Goal: Task Accomplishment & Management: Manage account settings

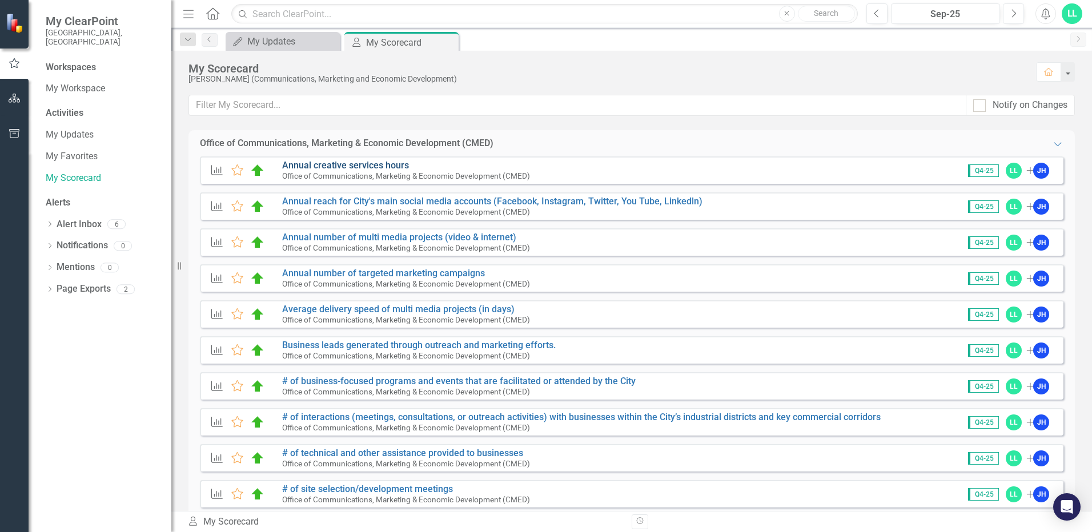
click at [361, 167] on link "Annual creative services hours" at bounding box center [345, 165] width 127 height 11
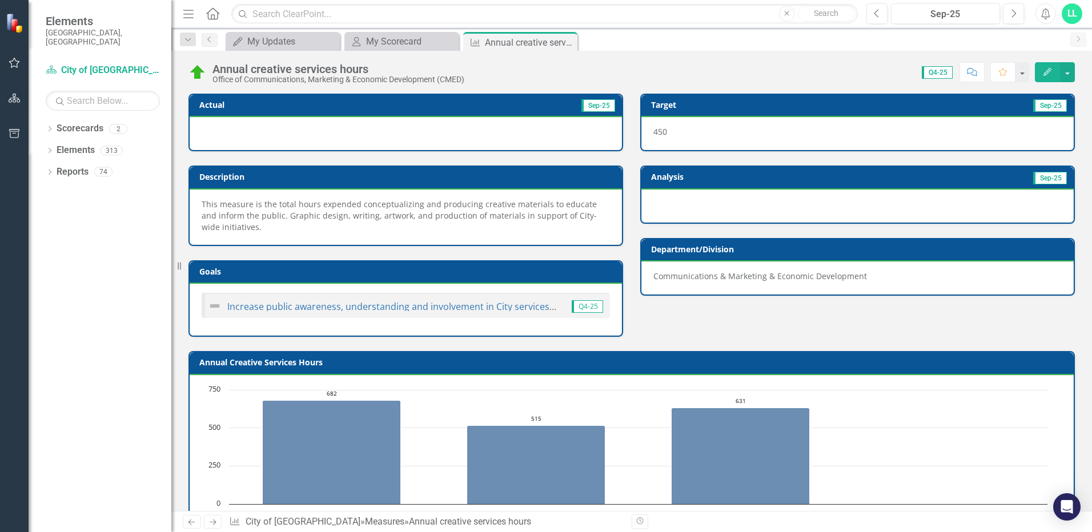
click at [243, 126] on div at bounding box center [406, 133] width 432 height 33
click at [1071, 69] on button "button" at bounding box center [1067, 72] width 15 height 20
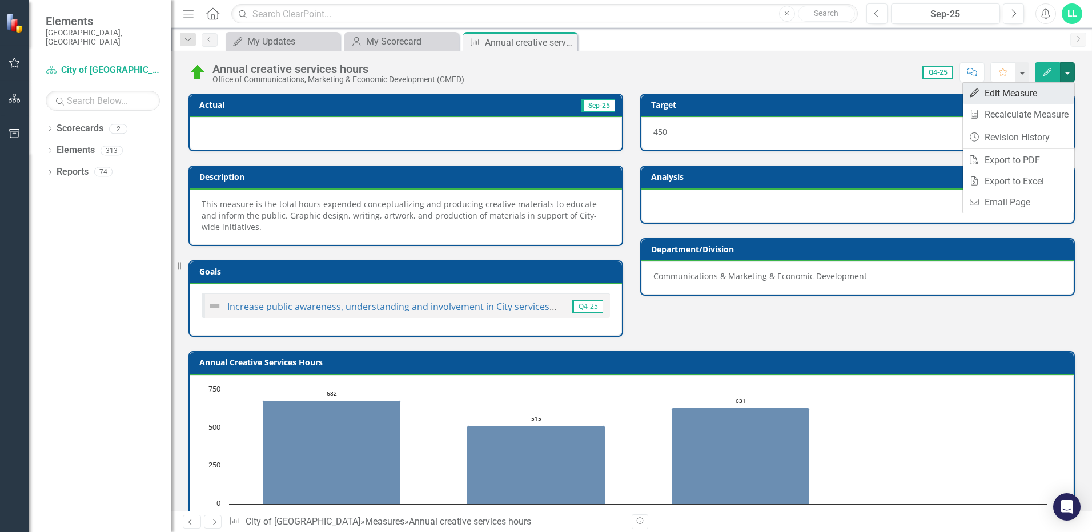
click at [1022, 89] on link "Edit Edit Measure" at bounding box center [1018, 93] width 111 height 21
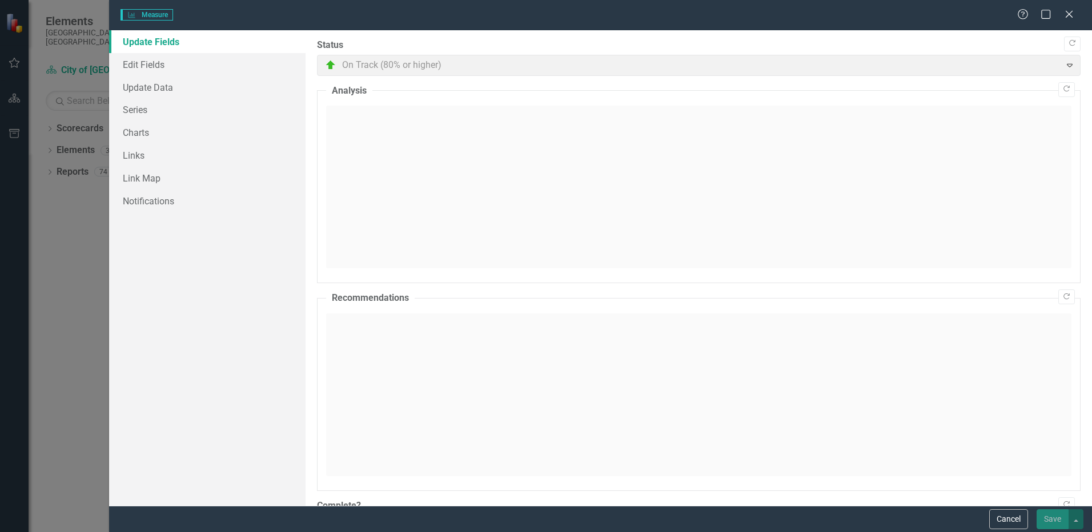
click at [41, 33] on div "Measure Measure Help Maximize Close Update Fields Edit Fields Update Data Serie…" at bounding box center [546, 266] width 1092 height 532
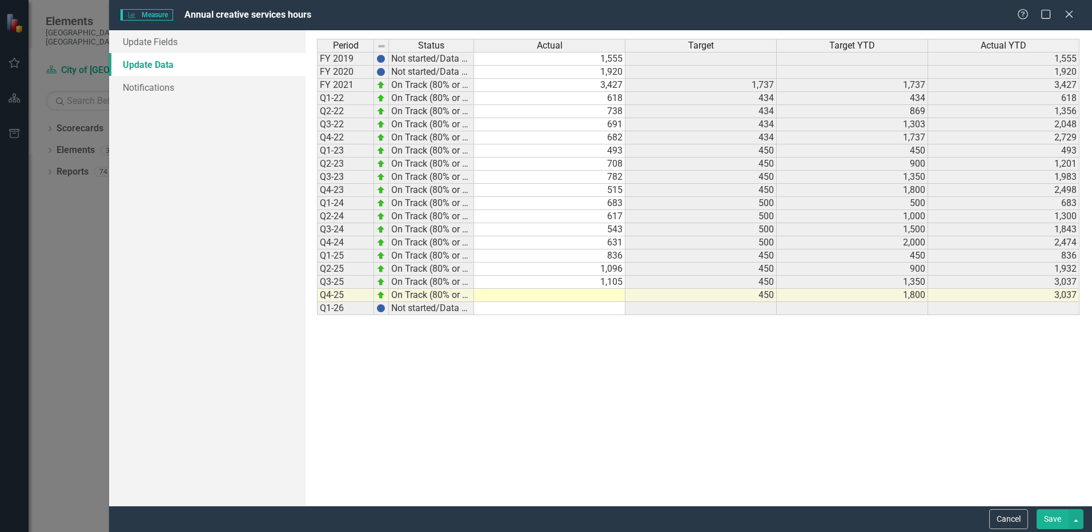
click at [603, 296] on td at bounding box center [549, 295] width 151 height 13
type textarea "877.05"
click at [1043, 15] on icon "Maximize" at bounding box center [1046, 14] width 14 height 11
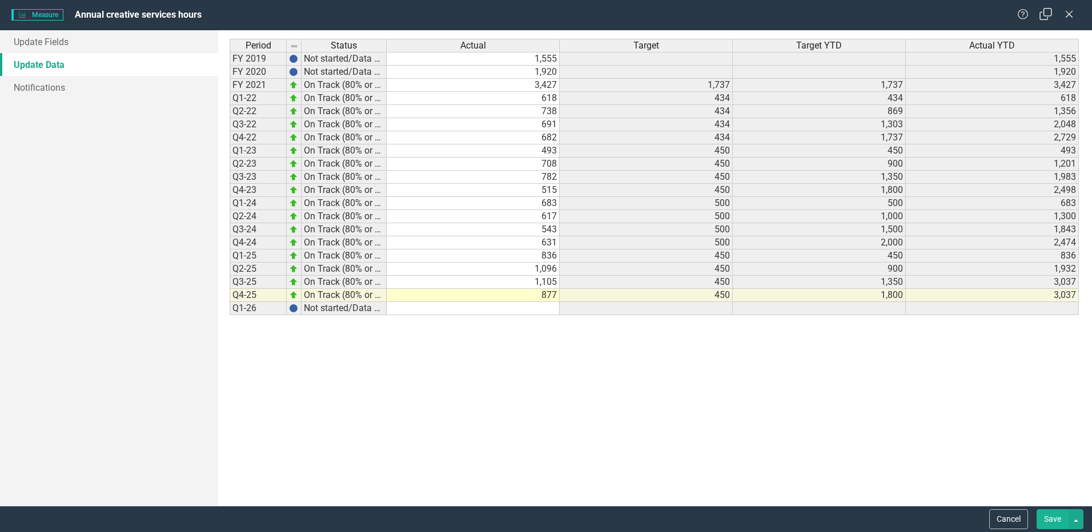
click at [1043, 15] on icon "Restore" at bounding box center [1046, 14] width 14 height 11
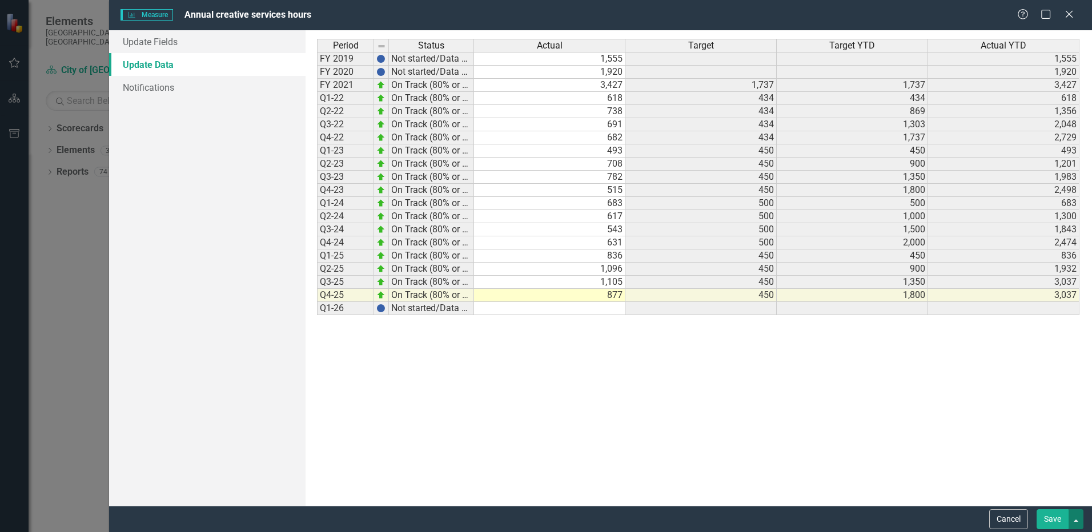
click at [1079, 517] on button "button" at bounding box center [1075, 519] width 15 height 20
click at [1062, 481] on link "Save and Close" at bounding box center [1037, 477] width 90 height 21
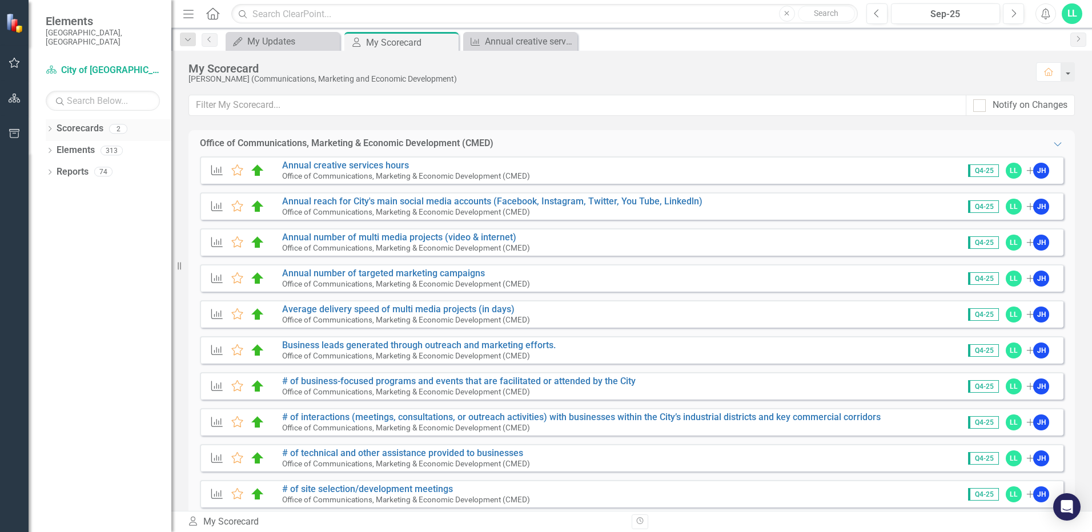
click at [101, 122] on link "Scorecards" at bounding box center [80, 128] width 47 height 13
click at [121, 124] on div "2" at bounding box center [118, 129] width 18 height 10
click at [297, 36] on div "My Updates" at bounding box center [284, 41] width 75 height 14
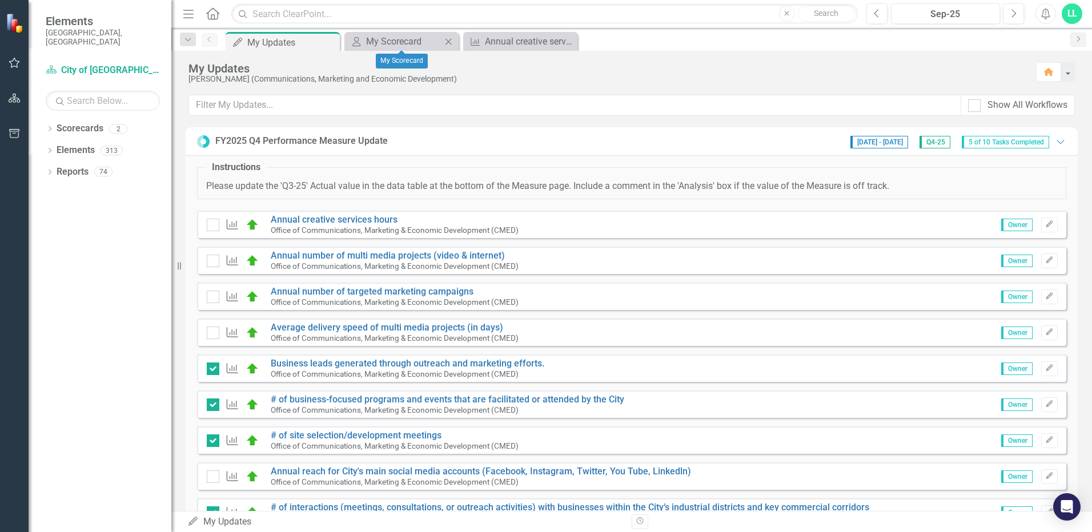
click at [447, 41] on icon "Close" at bounding box center [448, 41] width 11 height 9
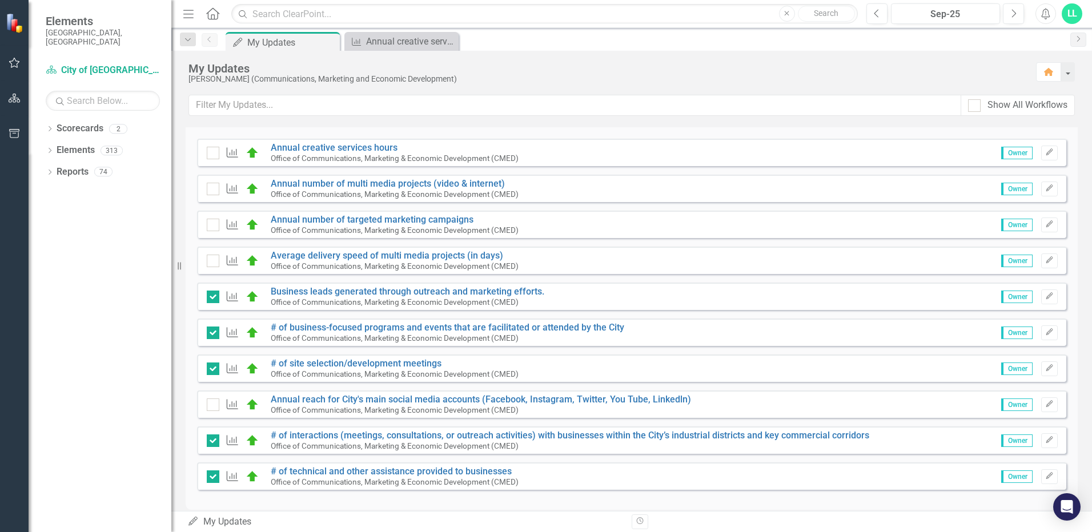
scroll to position [85, 0]
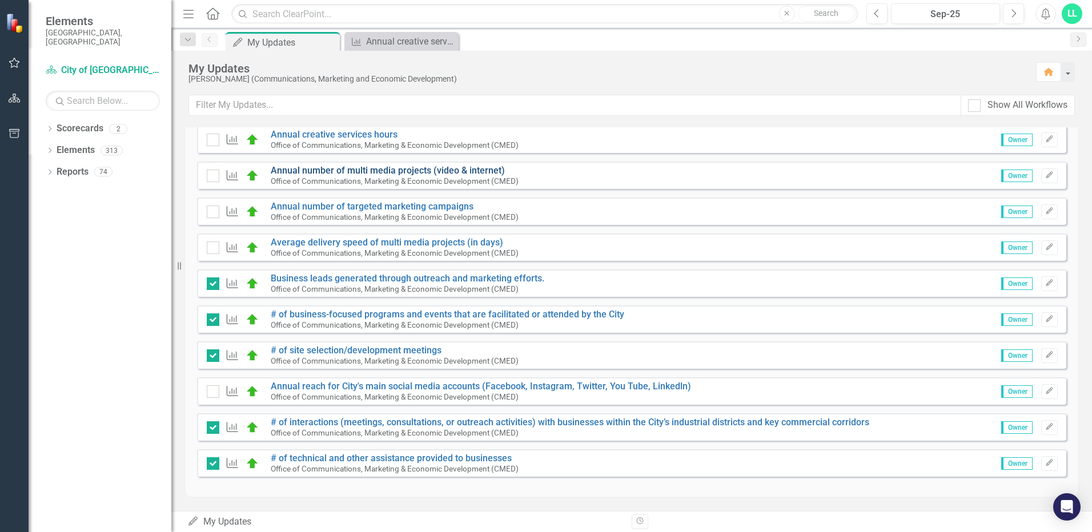
click at [319, 174] on link "Annual number of multi media projects (video & internet)" at bounding box center [388, 170] width 234 height 11
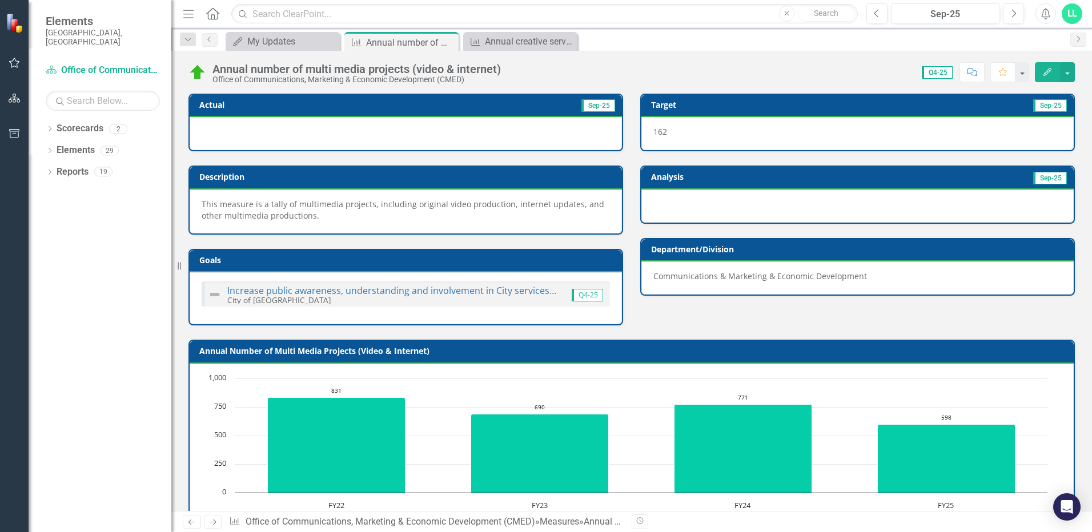
click at [234, 135] on div at bounding box center [406, 133] width 432 height 33
click at [1073, 73] on button "button" at bounding box center [1067, 72] width 15 height 20
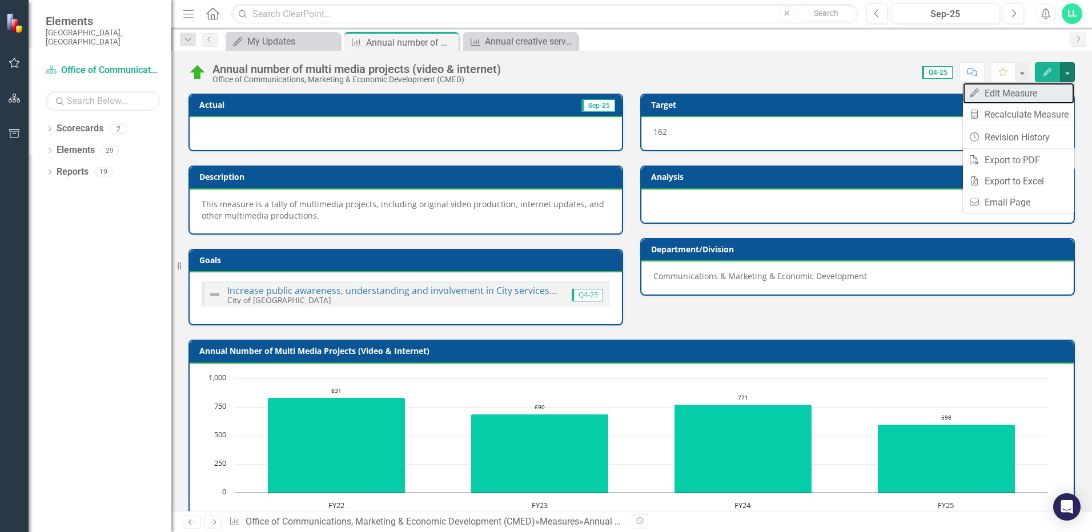
click at [1034, 97] on link "Edit Edit Measure" at bounding box center [1018, 93] width 111 height 21
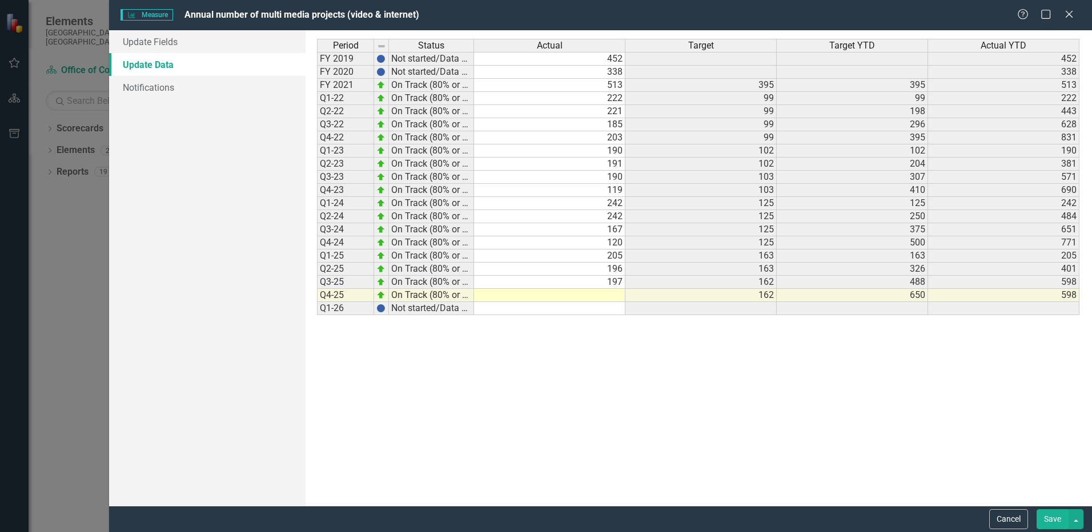
click at [558, 295] on td at bounding box center [549, 295] width 151 height 13
type textarea "497"
click at [1061, 518] on button "Save" at bounding box center [1052, 519] width 32 height 20
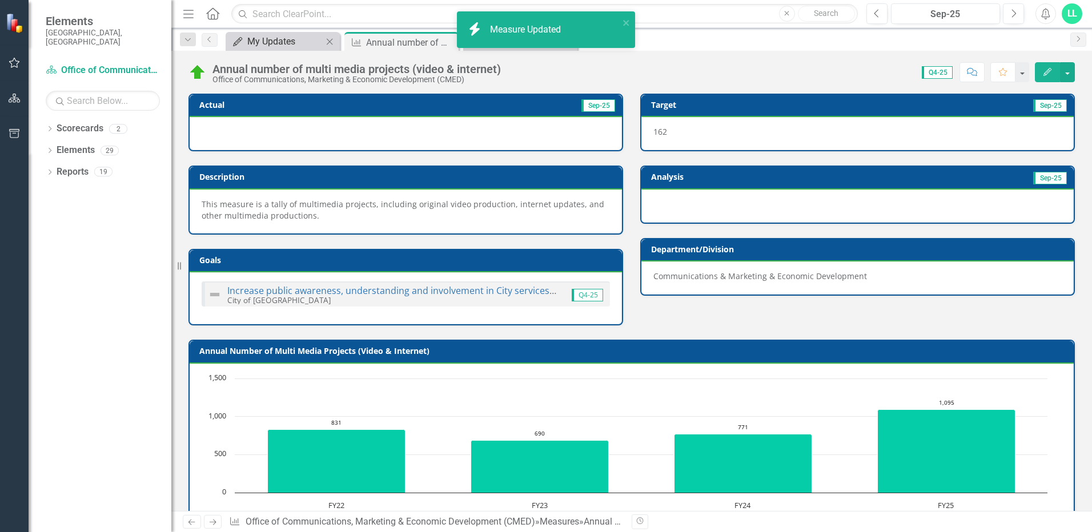
click at [289, 42] on div "My Updates" at bounding box center [284, 41] width 75 height 14
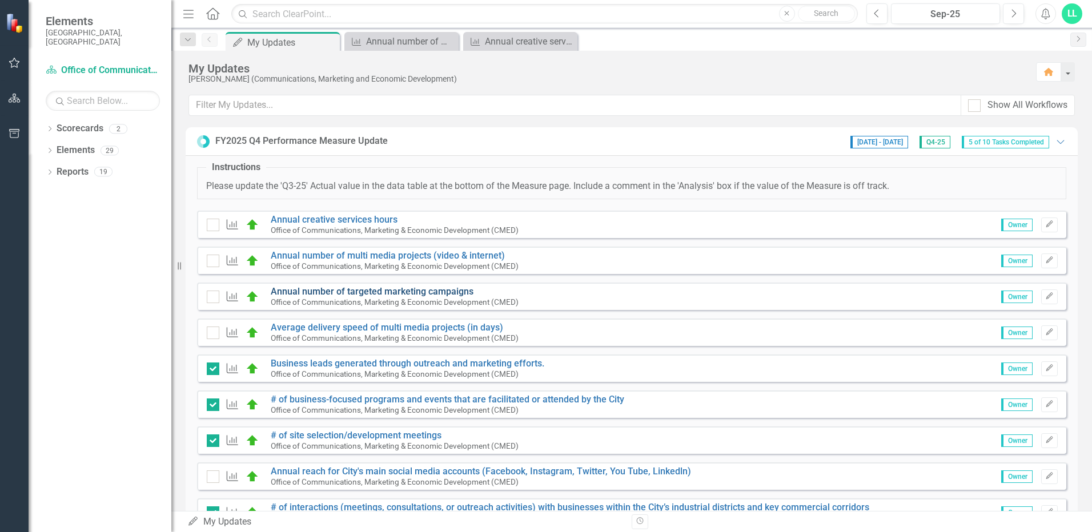
click at [392, 293] on link "Annual number of targeted marketing campaigns" at bounding box center [372, 291] width 203 height 11
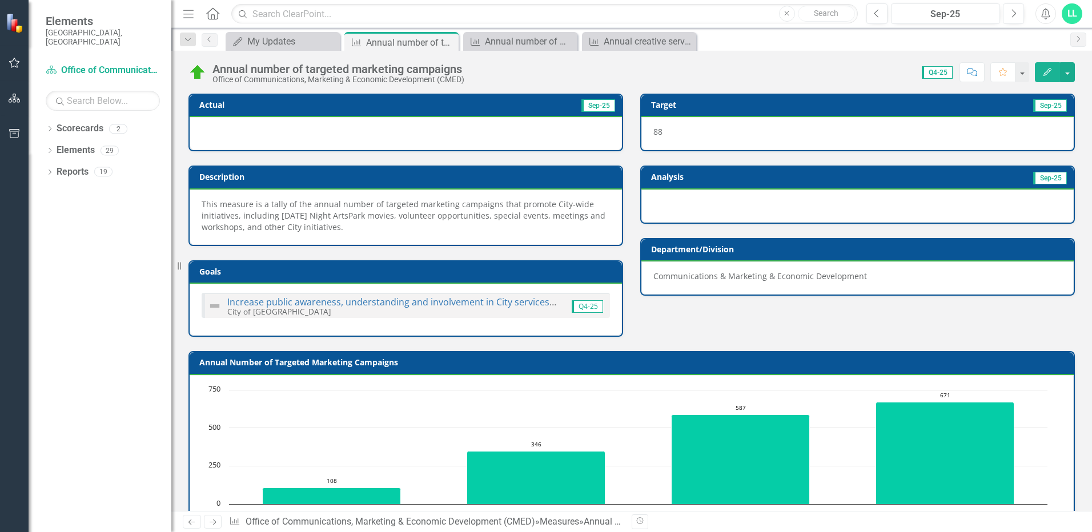
click at [452, 132] on div at bounding box center [406, 133] width 432 height 33
click at [1068, 66] on button "button" at bounding box center [1067, 72] width 15 height 20
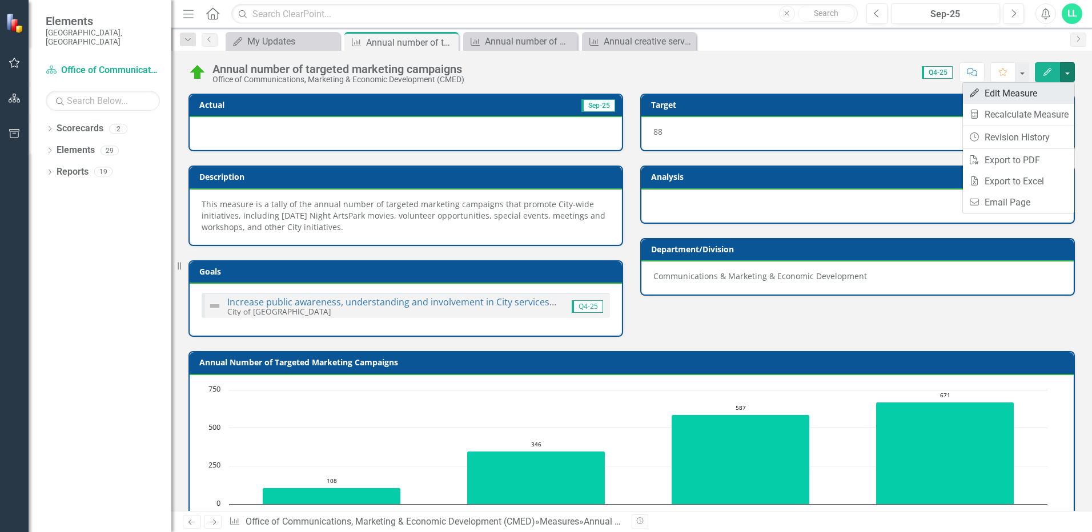
click at [1012, 94] on link "Edit Edit Measure" at bounding box center [1018, 93] width 111 height 21
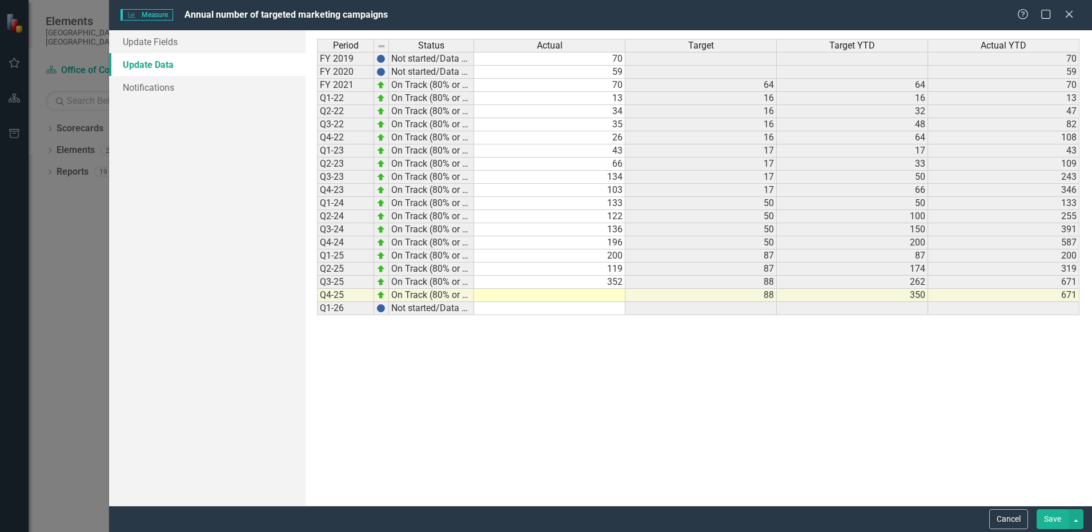
click at [317, 295] on div "Period Status Actual Target Target YTD Actual YTD FY 2019 Not started/Data not …" at bounding box center [317, 177] width 0 height 276
click at [619, 295] on td at bounding box center [549, 295] width 151 height 13
type textarea "355"
click at [612, 386] on div "Period Status Actual Target Target YTD Actual YTD FY 2019 Not started/Data not …" at bounding box center [698, 268] width 763 height 459
click at [1078, 515] on button "button" at bounding box center [1075, 519] width 15 height 20
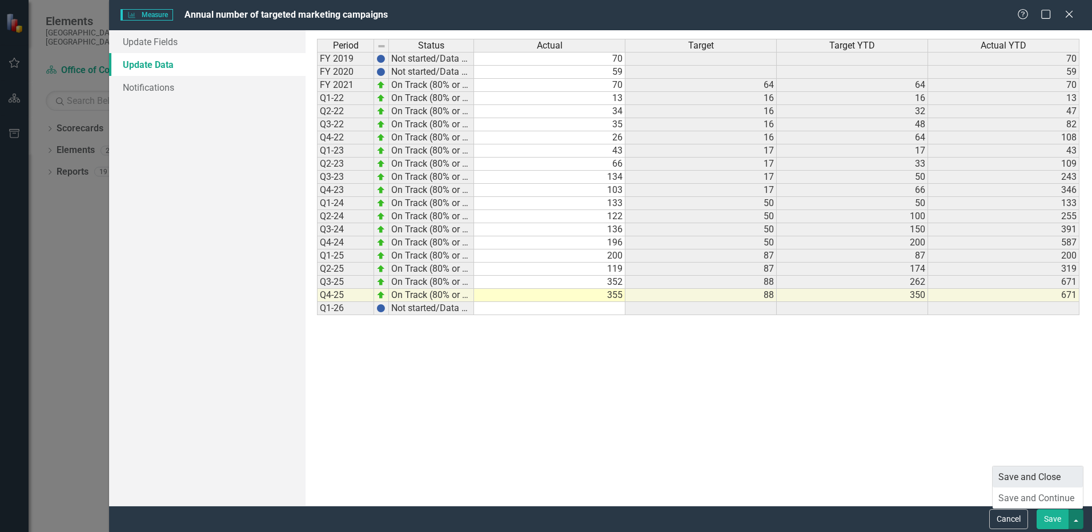
click at [1063, 477] on link "Save and Close" at bounding box center [1037, 477] width 90 height 21
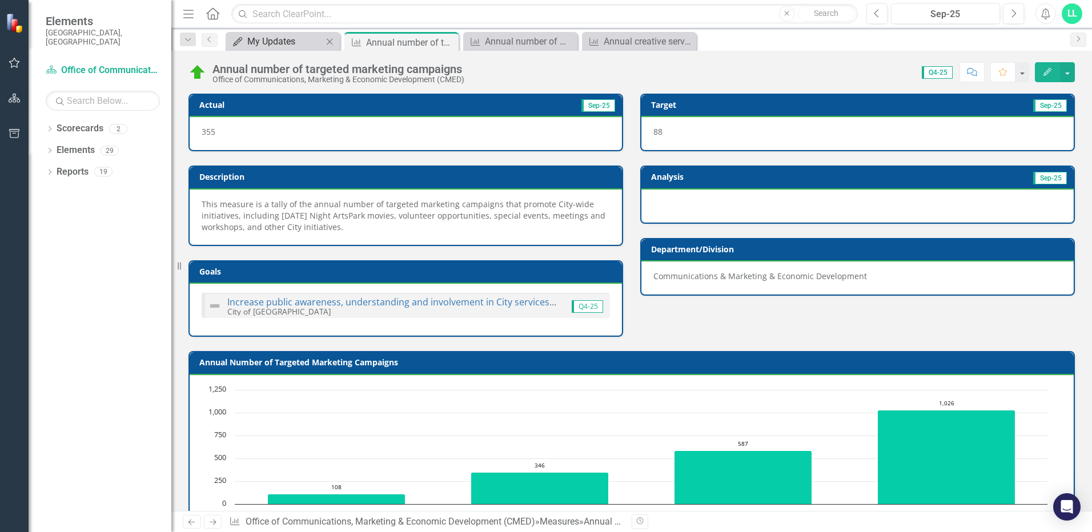
click at [299, 37] on div "My Updates" at bounding box center [284, 41] width 75 height 14
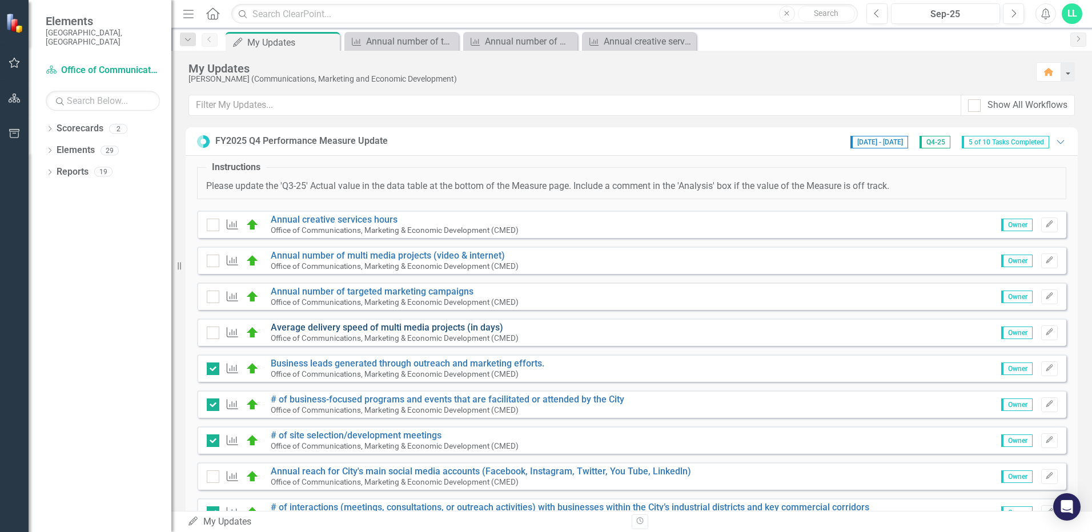
click at [427, 329] on link "Average delivery speed of multi media projects (in days)" at bounding box center [387, 327] width 232 height 11
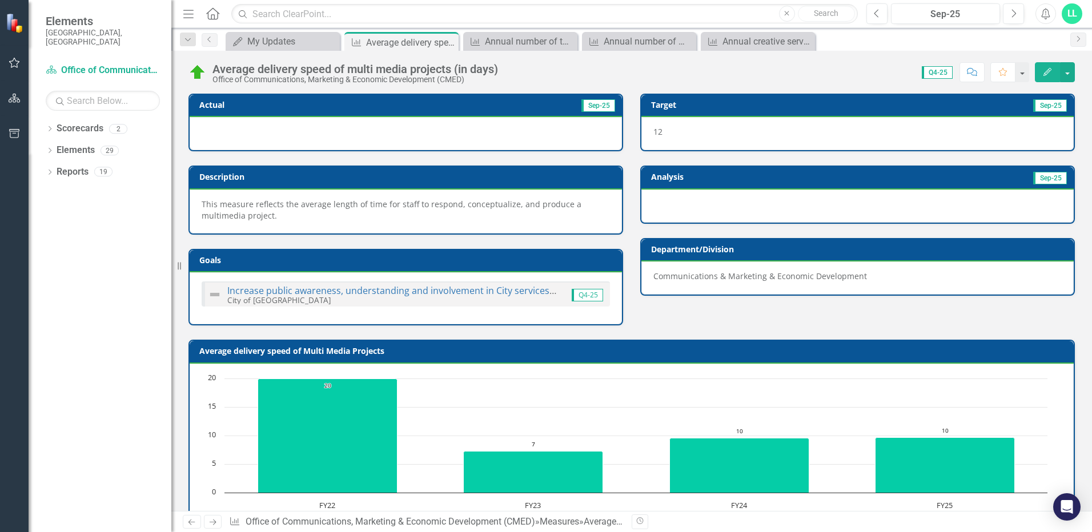
click at [344, 126] on div at bounding box center [406, 133] width 432 height 33
click at [1070, 77] on button "button" at bounding box center [1067, 72] width 15 height 20
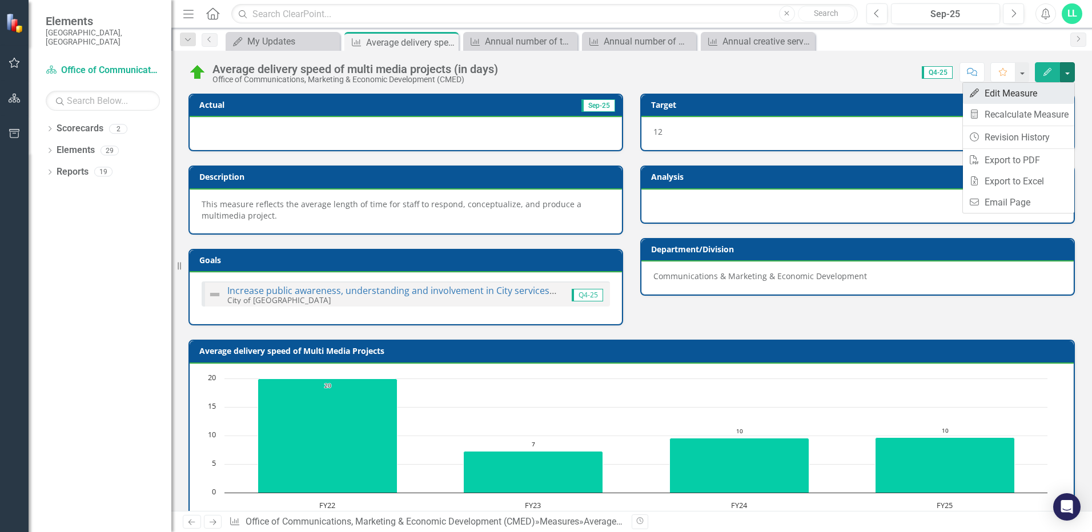
click at [1044, 93] on link "Edit Edit Measure" at bounding box center [1018, 93] width 111 height 21
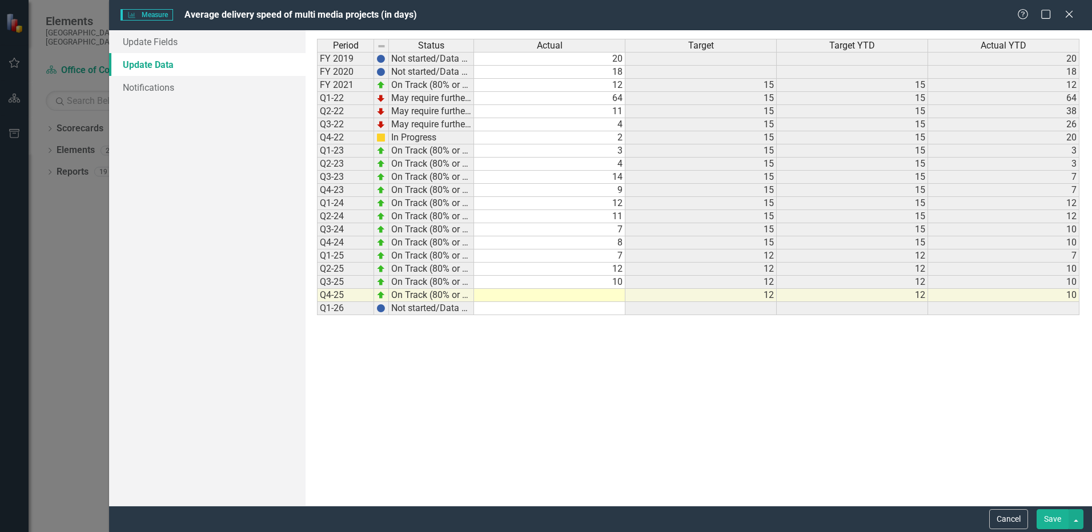
click at [598, 299] on td at bounding box center [549, 295] width 151 height 13
type textarea "6"
click at [1077, 511] on button "button" at bounding box center [1075, 519] width 15 height 20
click at [1060, 474] on link "Save and Close" at bounding box center [1037, 477] width 90 height 21
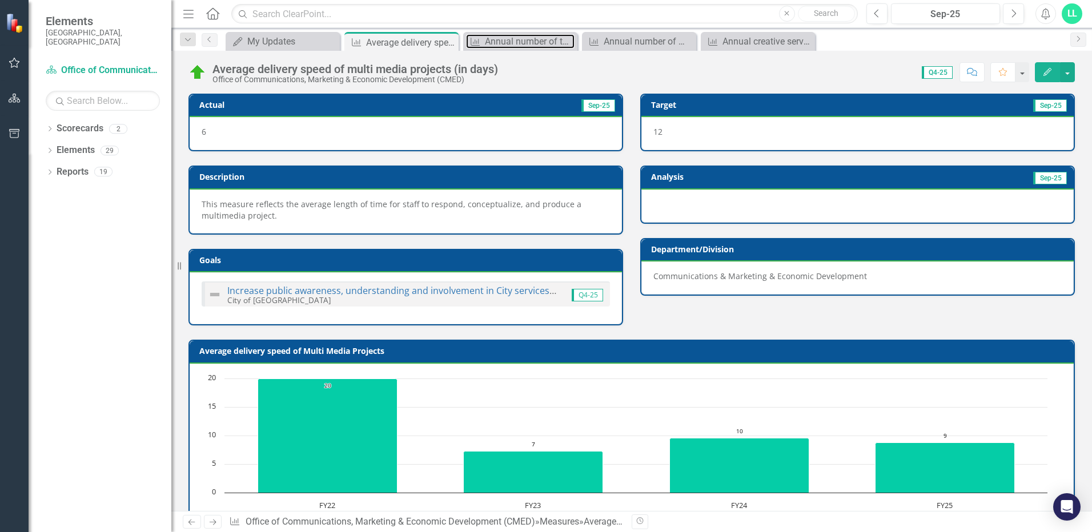
click at [500, 39] on div "Annual number of targeted marketing campaigns" at bounding box center [530, 41] width 90 height 14
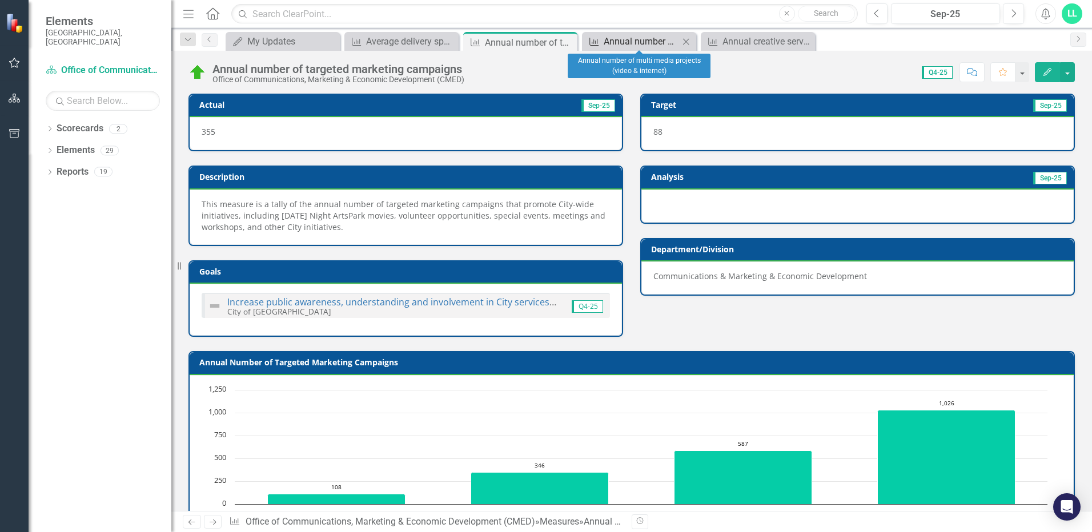
click at [654, 43] on div "Annual number of multi media projects (video & internet)" at bounding box center [641, 41] width 75 height 14
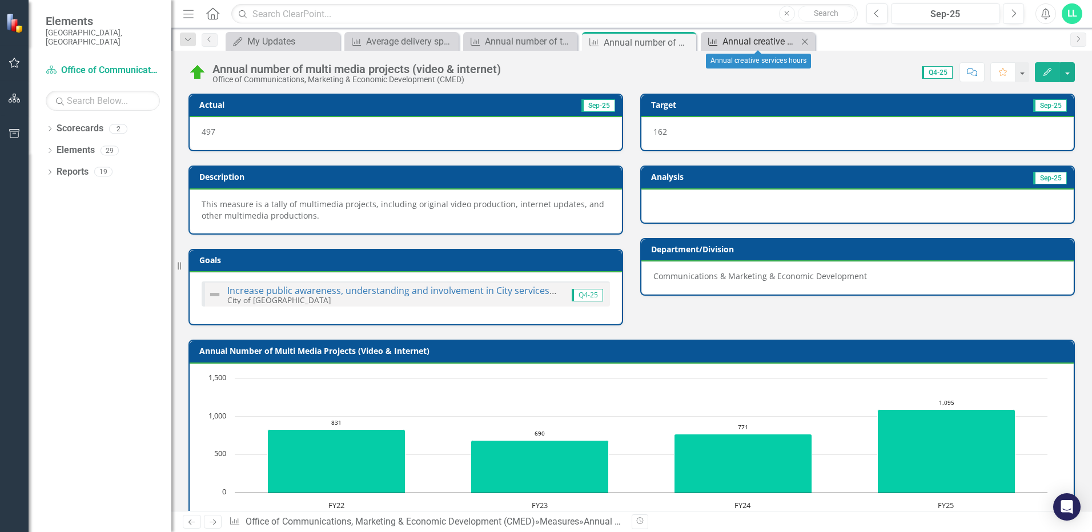
click at [777, 46] on div "Annual creative services hours" at bounding box center [759, 41] width 75 height 14
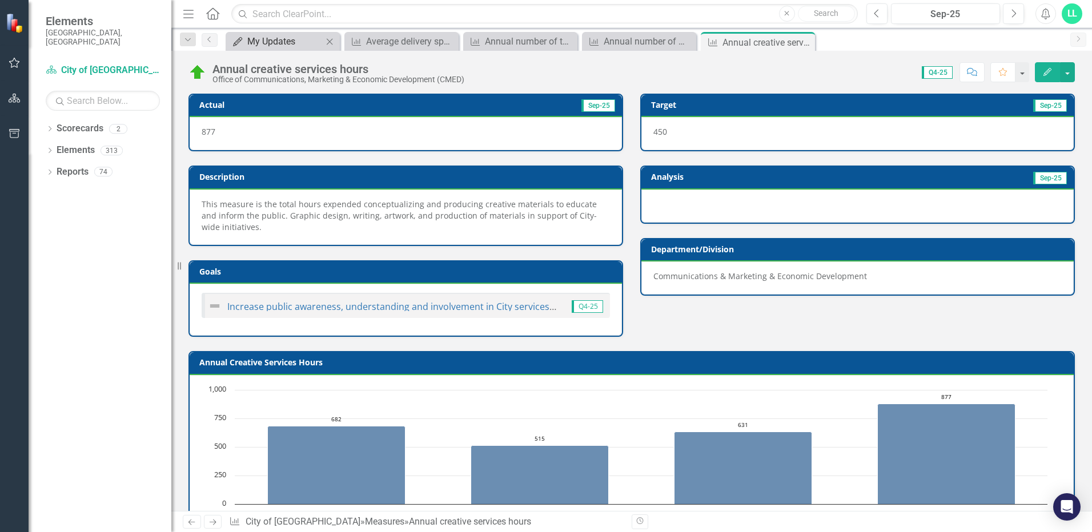
click at [255, 39] on div "My Updates" at bounding box center [284, 41] width 75 height 14
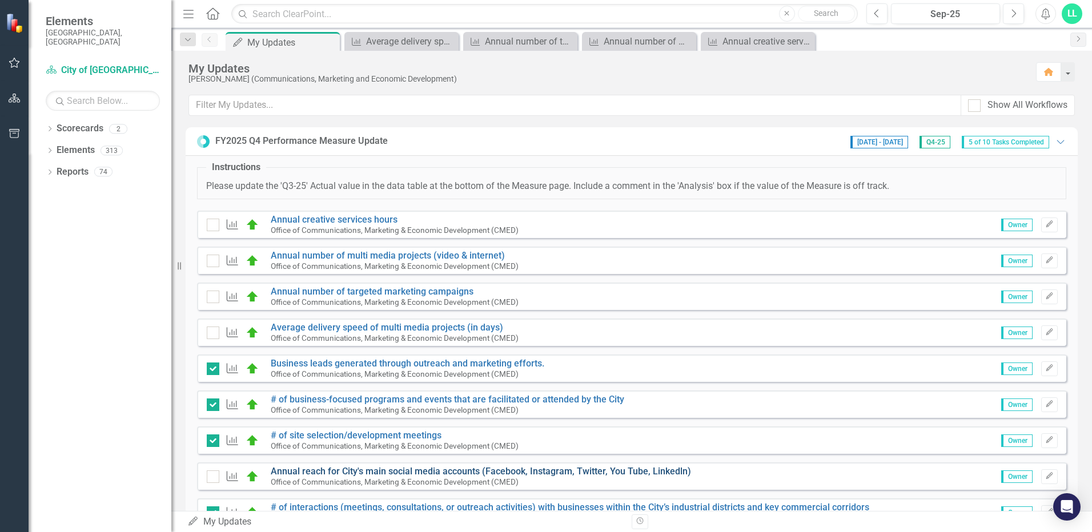
click at [369, 473] on link "Annual reach for City's main social media accounts (Facebook, Instagram, Twitte…" at bounding box center [481, 471] width 420 height 11
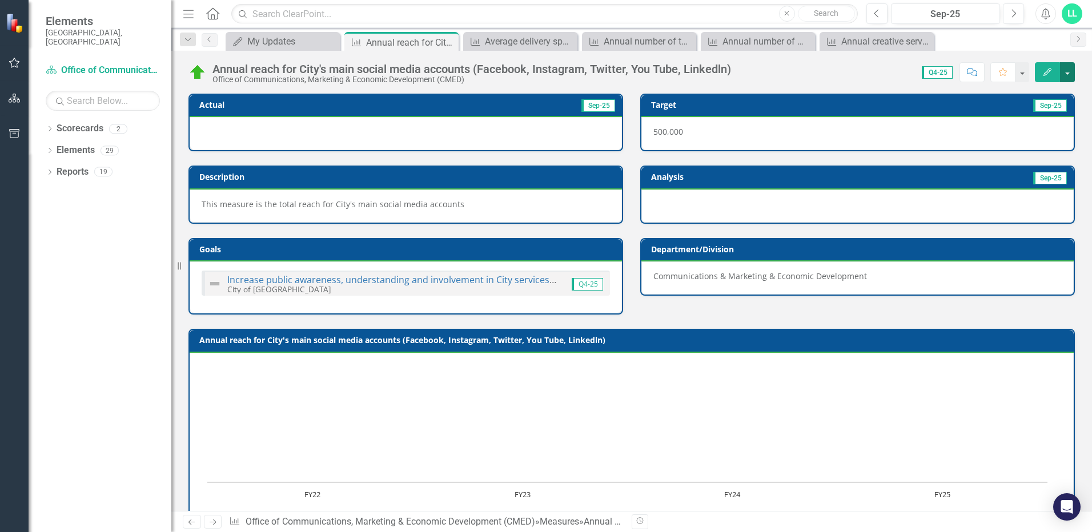
click at [1066, 69] on button "button" at bounding box center [1067, 72] width 15 height 20
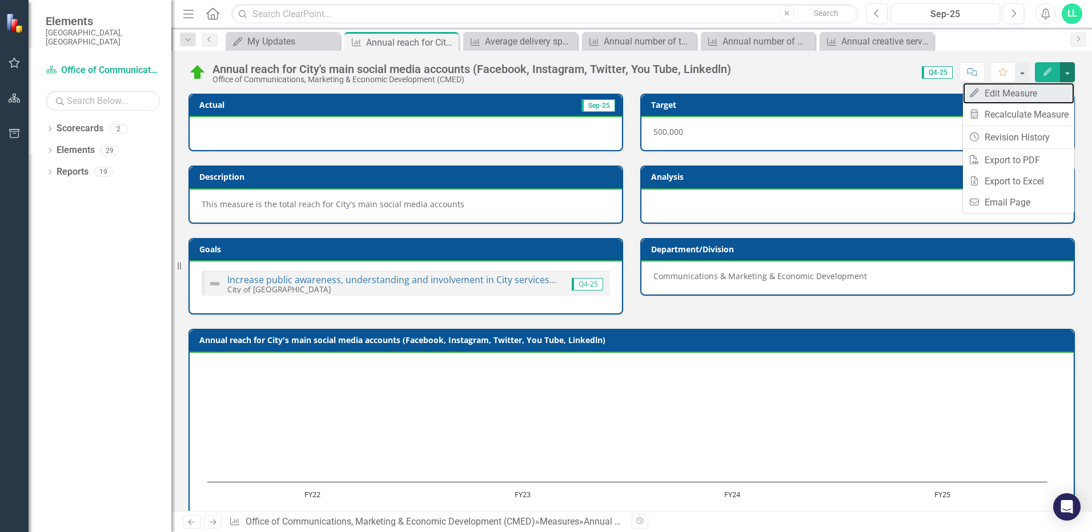
drag, startPoint x: 1018, startPoint y: 91, endPoint x: 1006, endPoint y: 94, distance: 13.0
click at [1017, 91] on link "Edit Edit Measure" at bounding box center [1018, 93] width 111 height 21
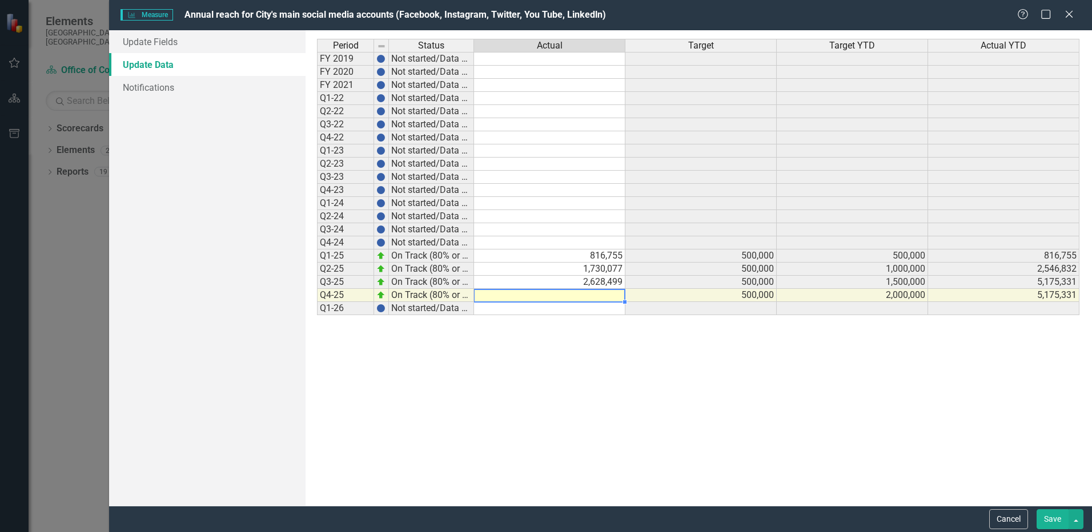
click at [317, 301] on div "Period Status Actual Target Target YTD Actual YTD FY 2019 Not started/Data not …" at bounding box center [317, 177] width 0 height 276
type textarea "1487887"
click at [604, 341] on div "Period Status Actual Target Target YTD Actual YTD FY 2019 Not started/Data not …" at bounding box center [698, 268] width 763 height 459
click at [1080, 516] on button "button" at bounding box center [1075, 519] width 15 height 20
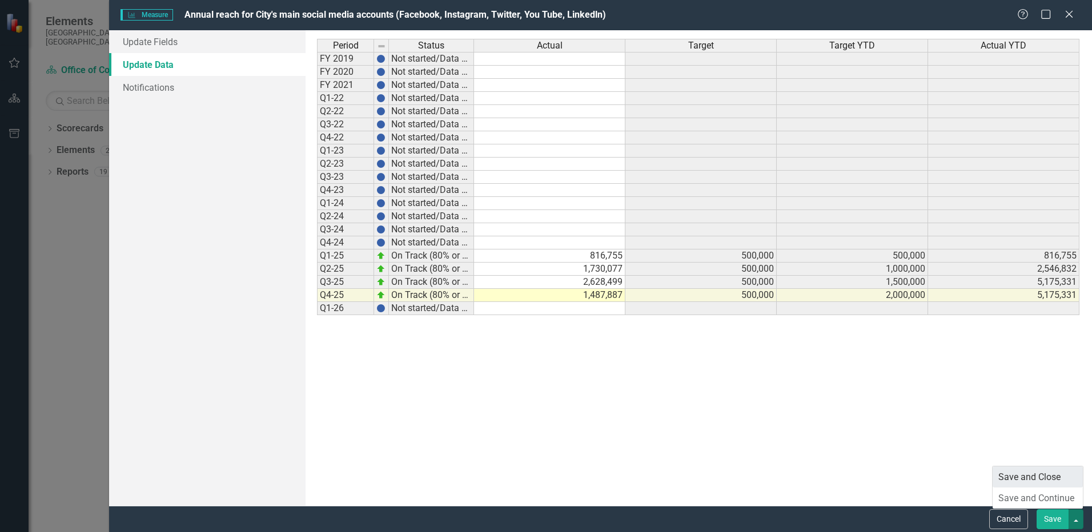
click at [1065, 476] on link "Save and Close" at bounding box center [1037, 477] width 90 height 21
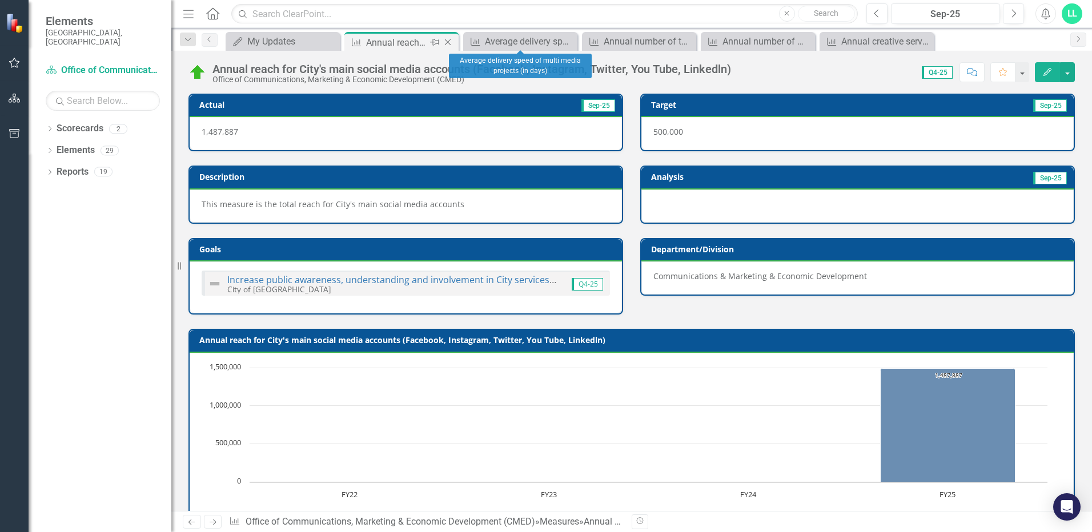
click at [452, 42] on icon "Close" at bounding box center [447, 42] width 11 height 9
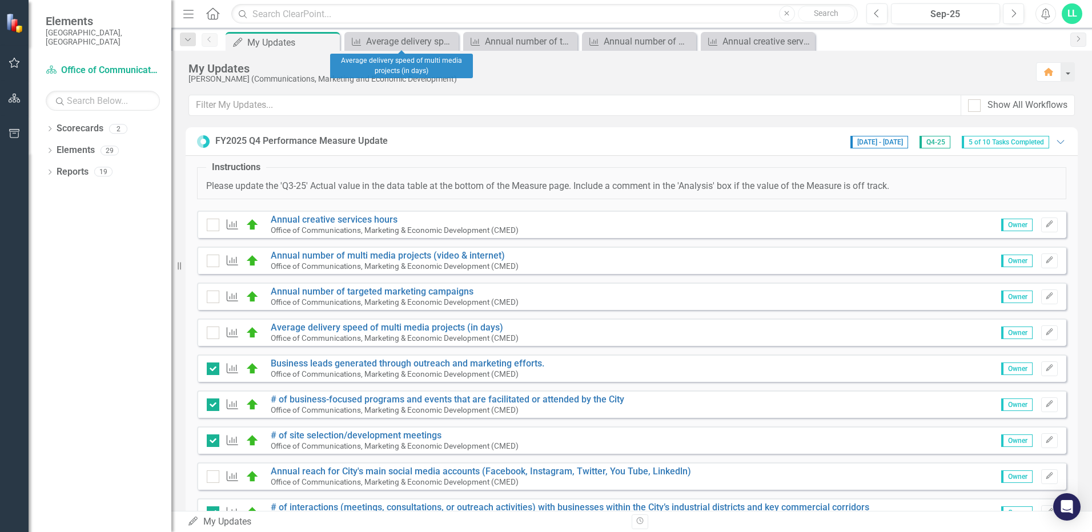
click at [0, 0] on icon "Close" at bounding box center [0, 0] width 0 height 0
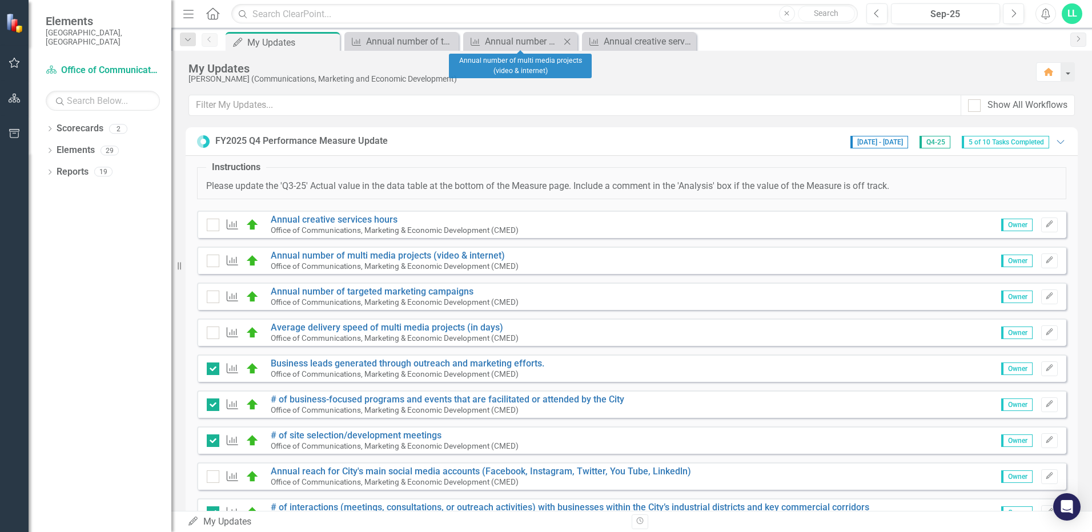
click at [572, 42] on div "Close" at bounding box center [567, 41] width 14 height 14
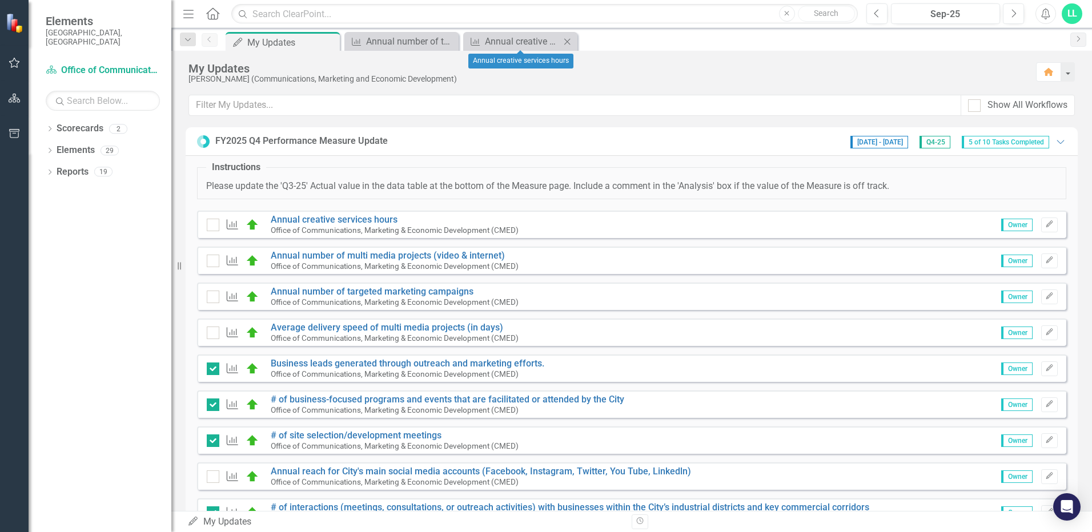
click at [563, 39] on icon "Close" at bounding box center [566, 41] width 11 height 9
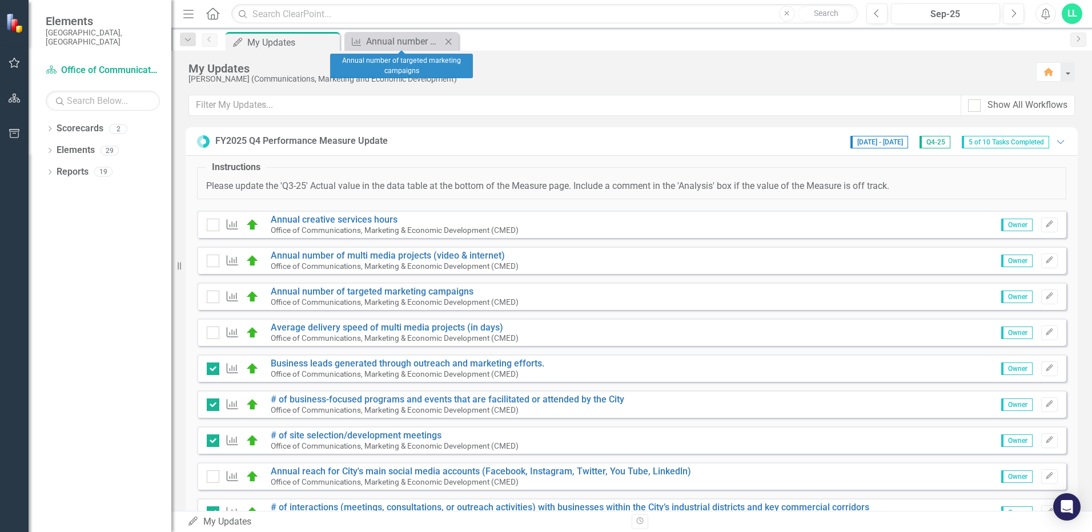
click at [445, 43] on icon "Close" at bounding box center [448, 41] width 11 height 9
